Goal: Obtain resource: Download file/media

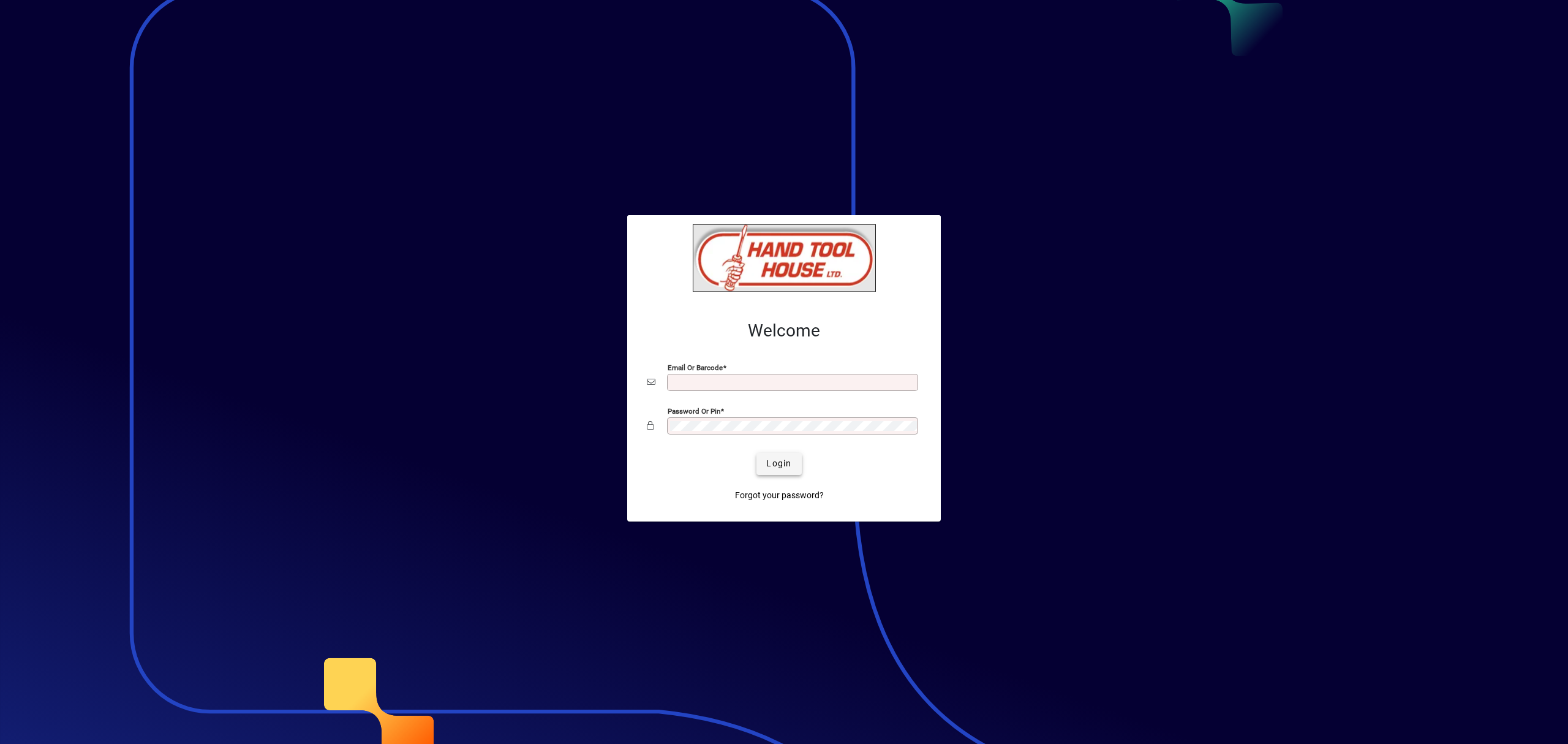
type input "**********"
click at [786, 463] on span "Login" at bounding box center [779, 463] width 25 height 13
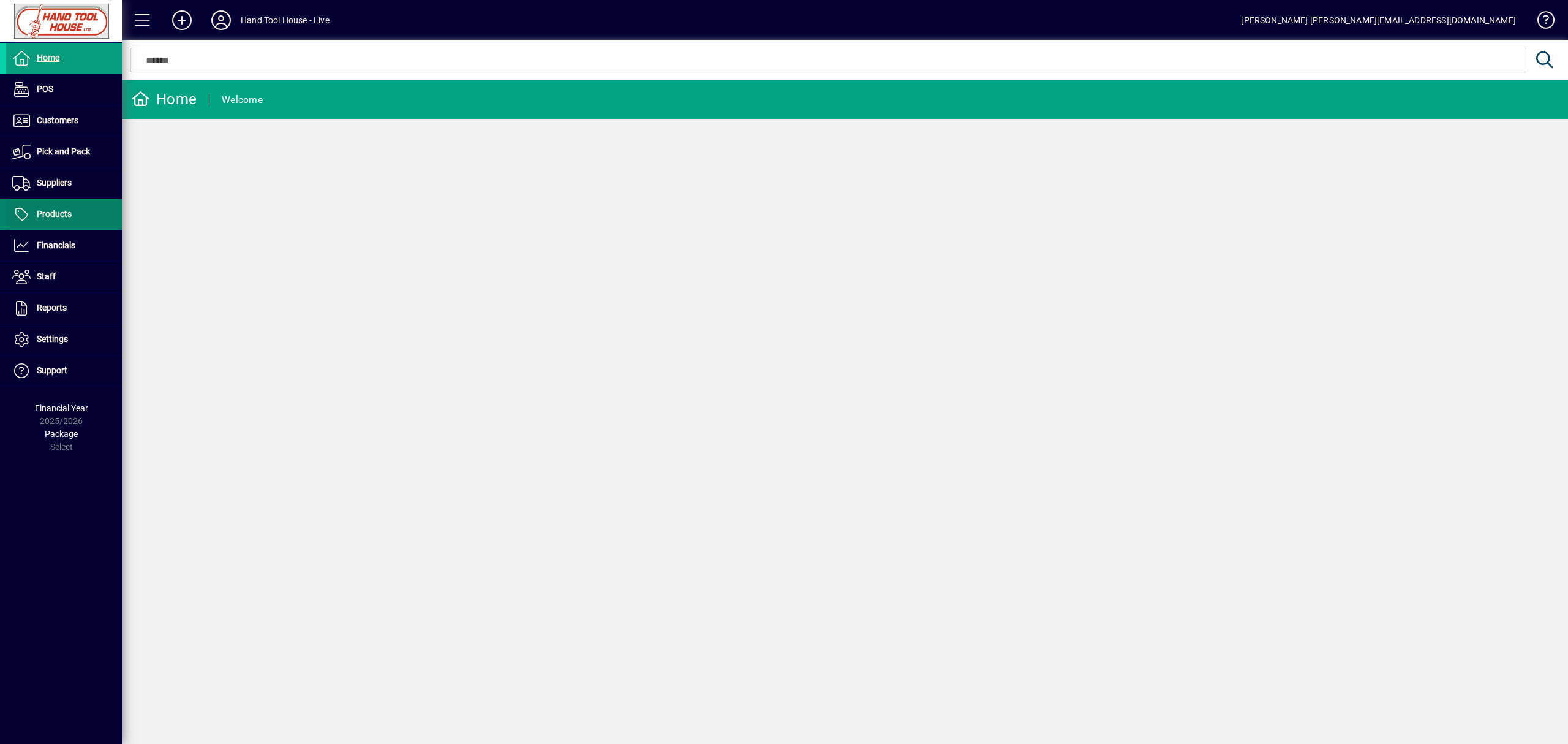
click at [88, 204] on span at bounding box center [65, 214] width 117 height 29
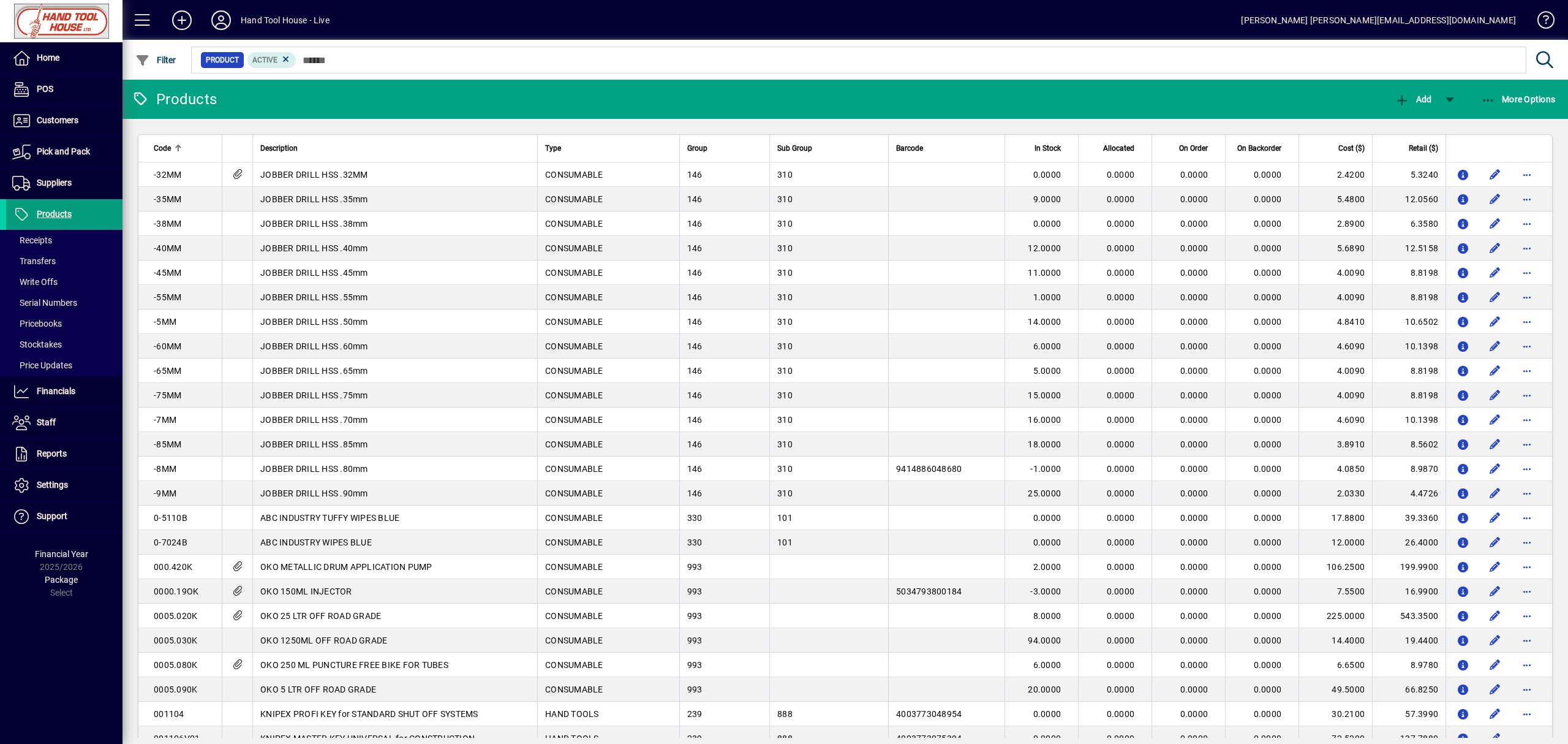
click at [1518, 115] on mat-toolbar-row "Products Add More Options" at bounding box center [845, 99] width 1445 height 39
click at [1520, 105] on span "button" at bounding box center [1518, 99] width 81 height 29
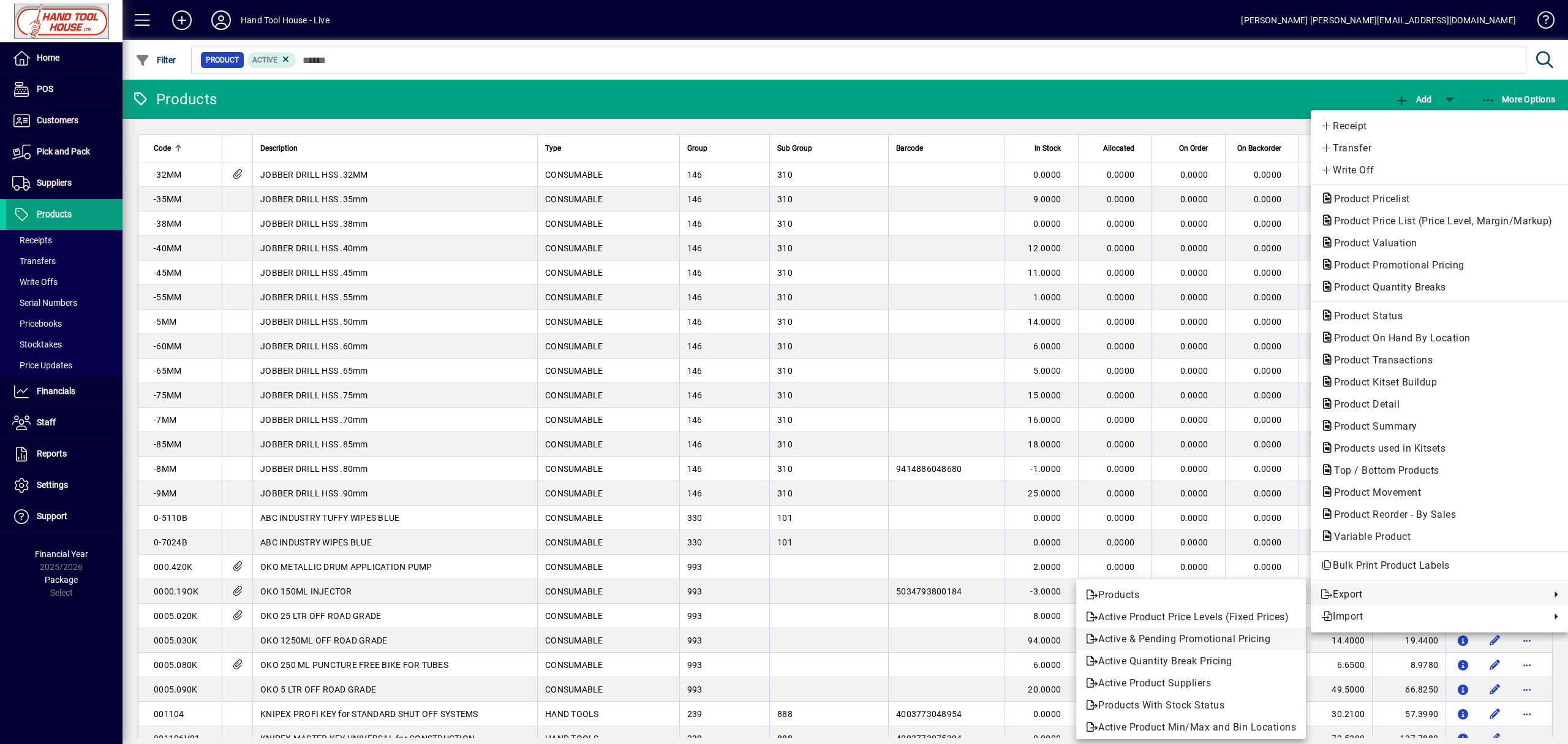
scroll to position [5, 0]
click at [1240, 701] on span "Products With Stock Status" at bounding box center [1190, 701] width 210 height 14
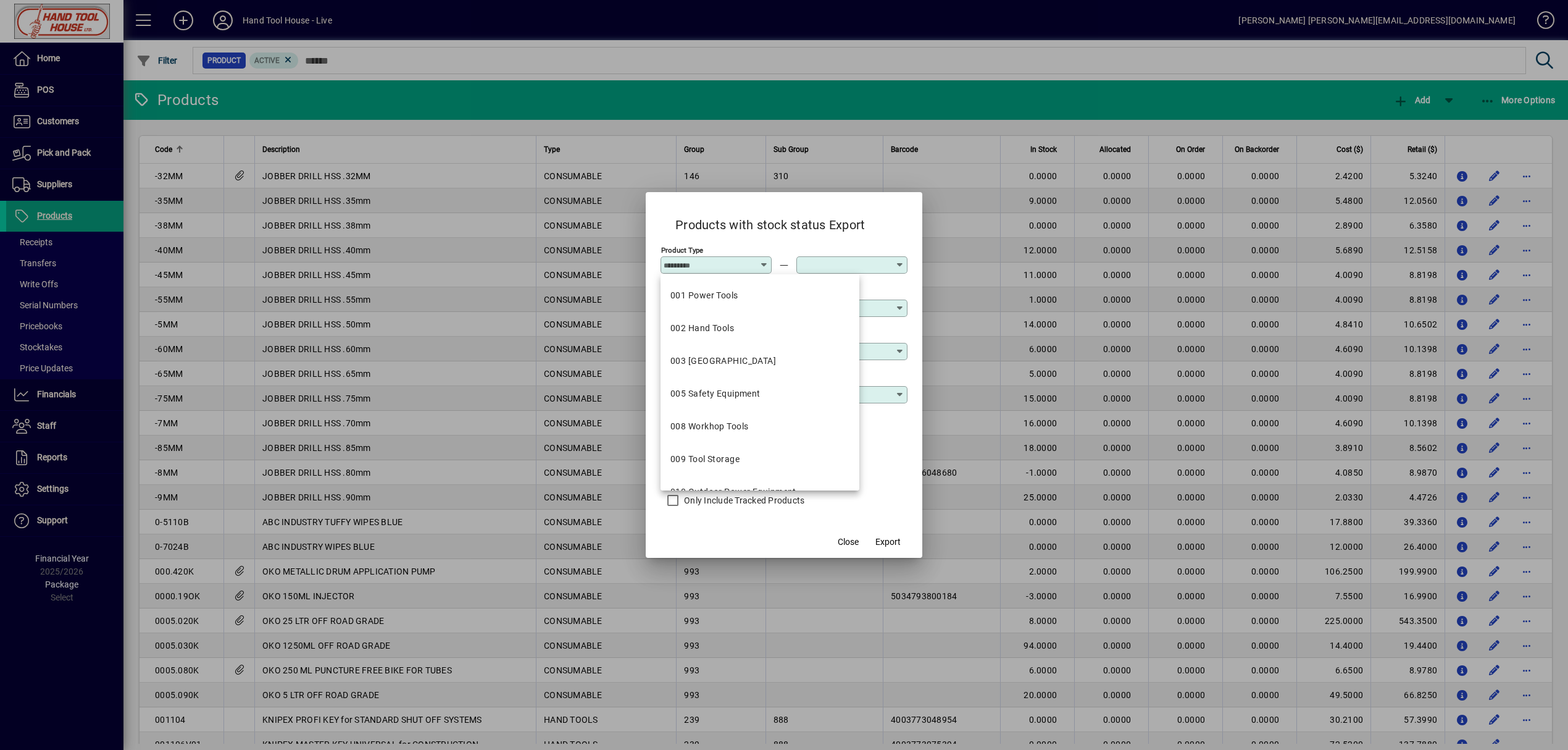
drag, startPoint x: 863, startPoint y: 223, endPoint x: 847, endPoint y: 235, distance: 20.0
click at [865, 224] on h2 "Products with stock status Export" at bounding box center [770, 222] width 219 height 36
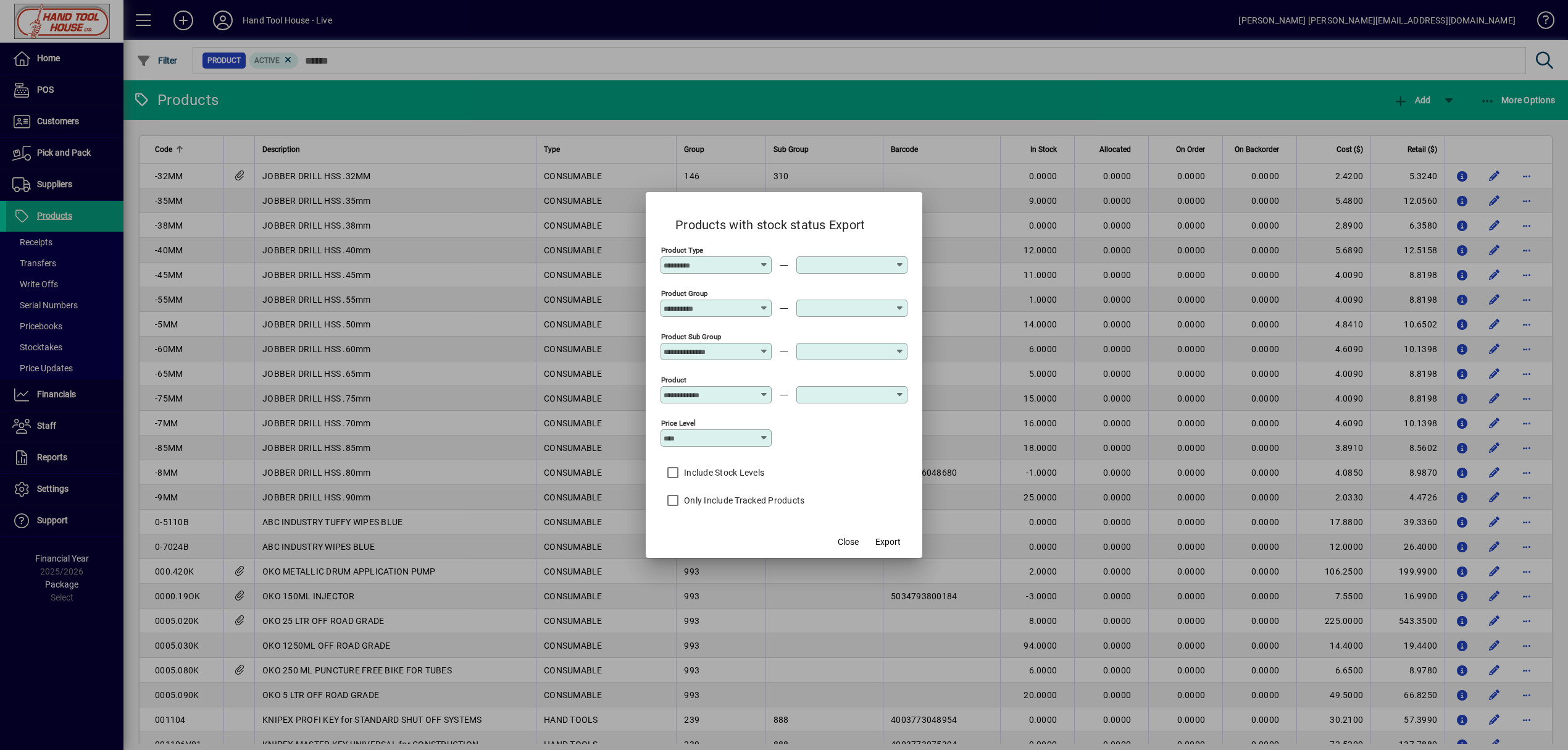
click at [952, 106] on div at bounding box center [784, 375] width 1568 height 750
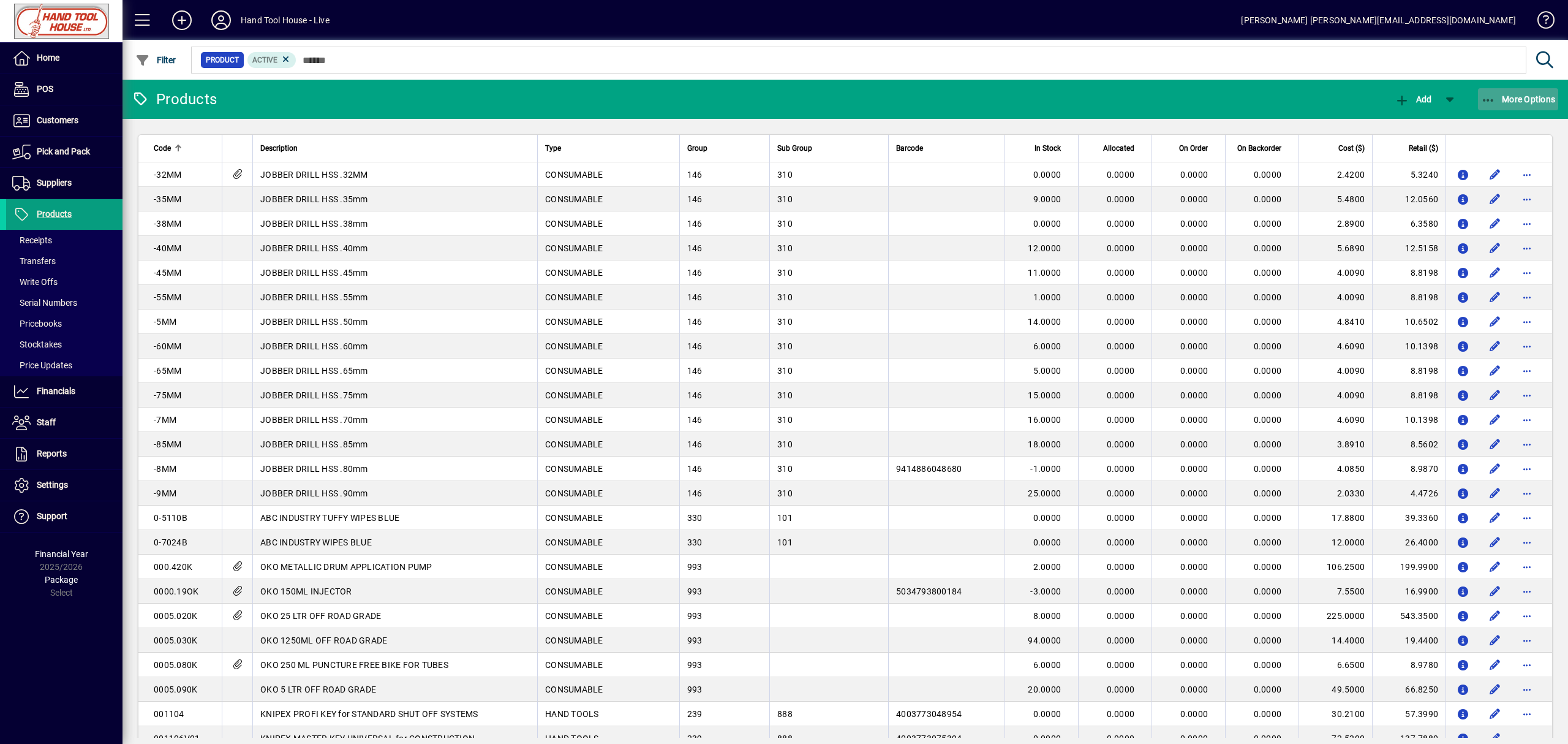
click at [1518, 95] on span "More Options" at bounding box center [1518, 100] width 75 height 10
